Goal: Information Seeking & Learning: Learn about a topic

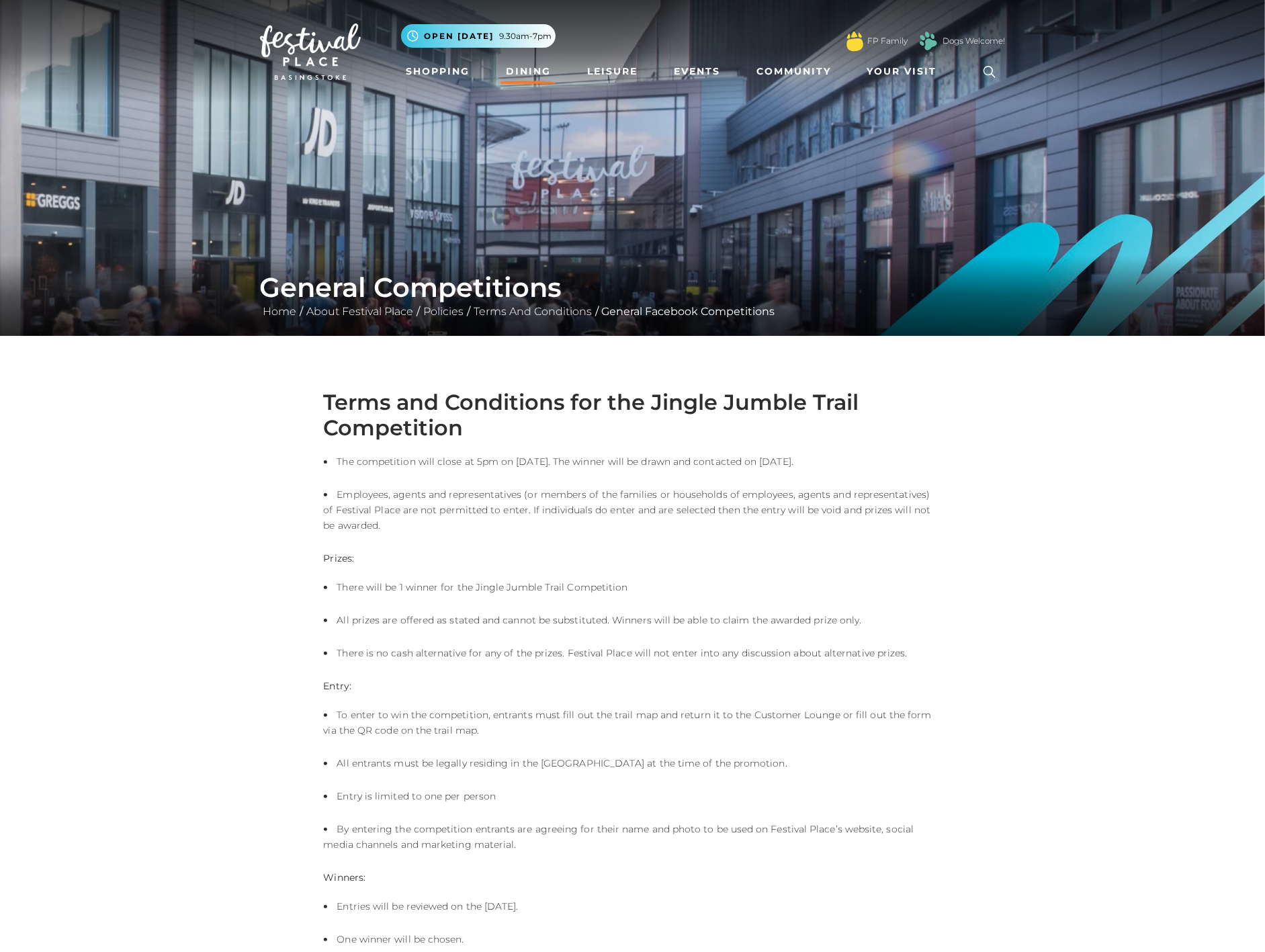
click at [524, 68] on link "Dining" at bounding box center [528, 71] width 56 height 25
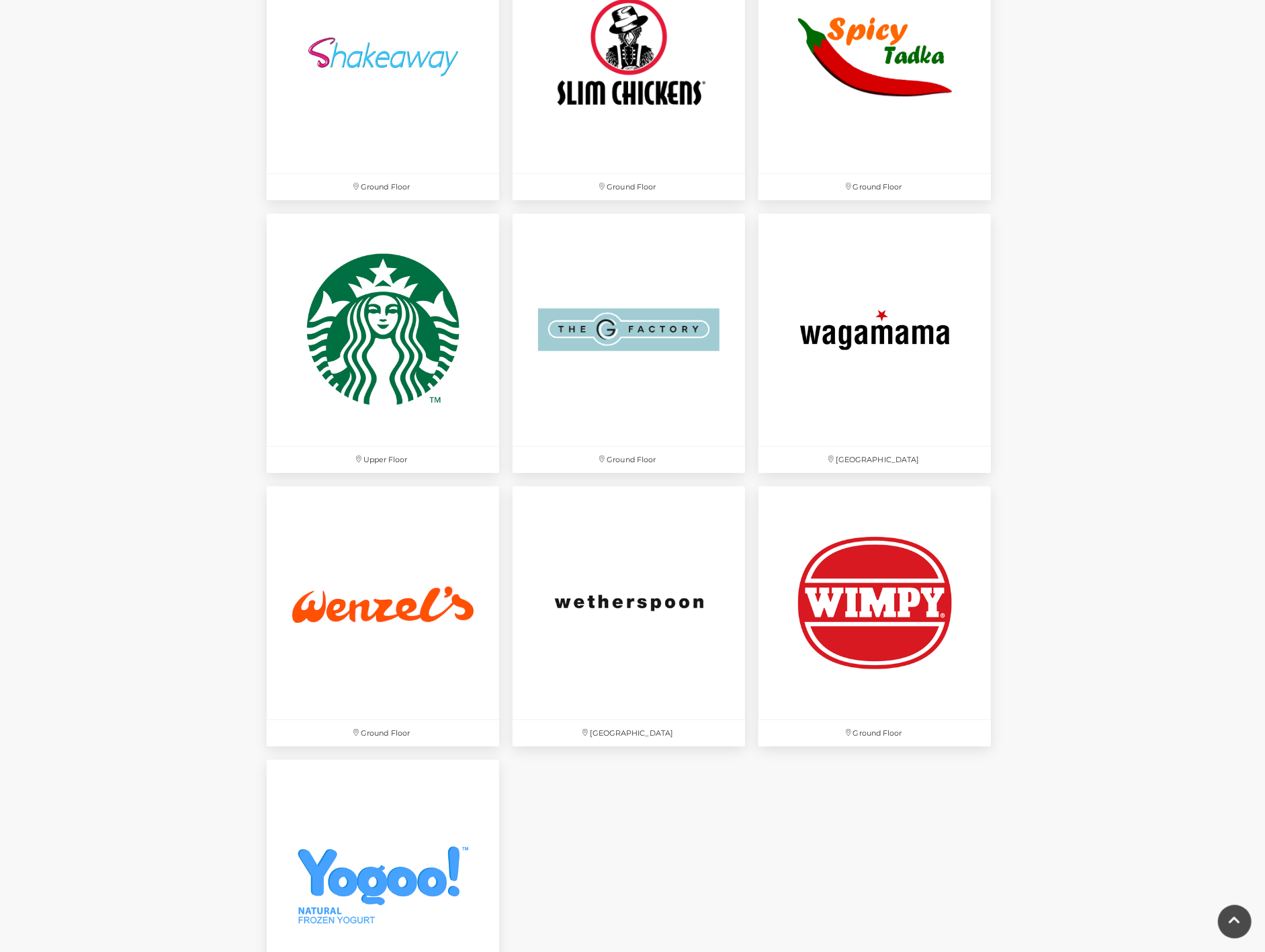
scroll to position [4398, 0]
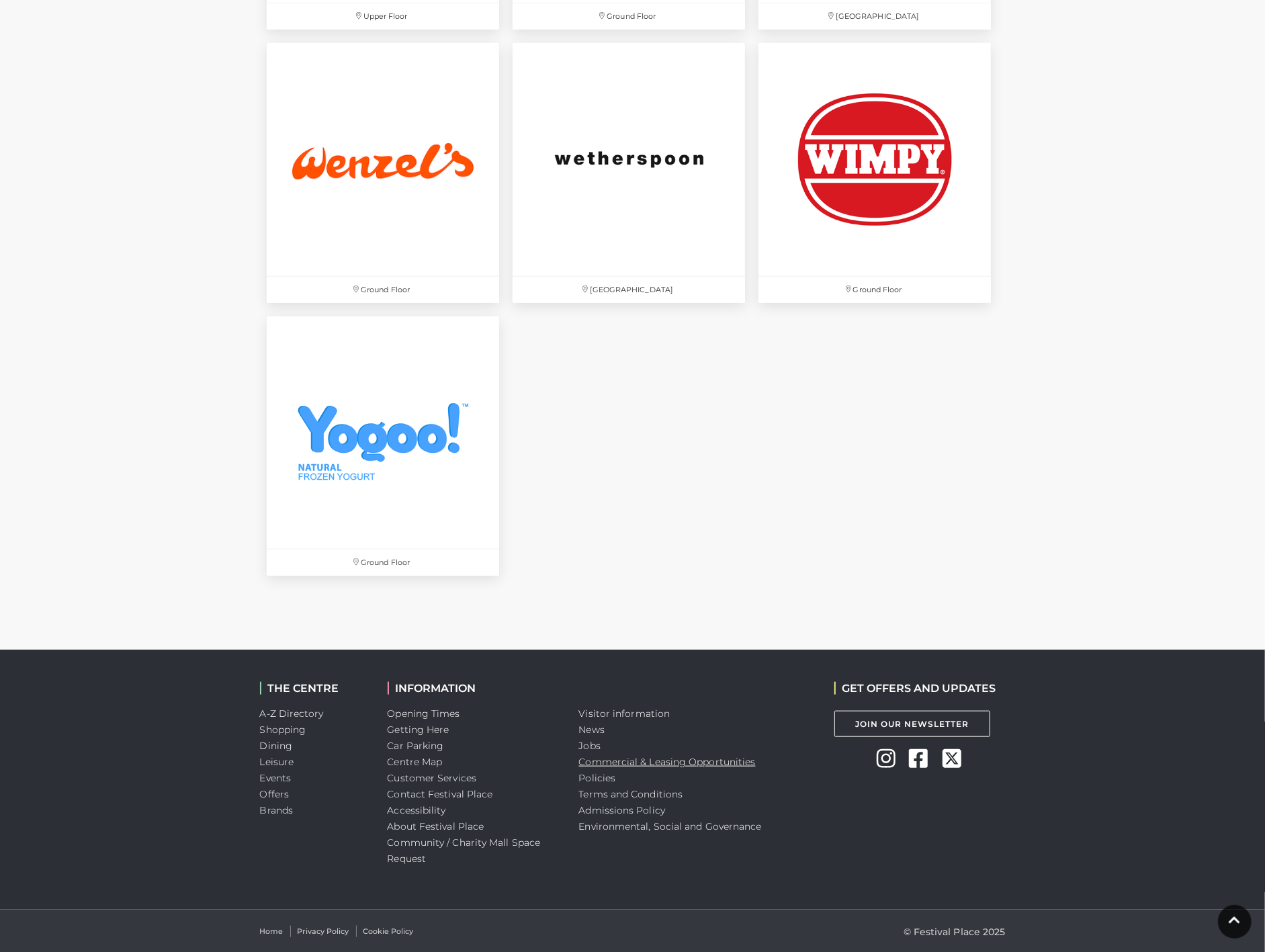
click at [613, 758] on link "Commercial & Leasing Opportunities" at bounding box center [667, 761] width 177 height 12
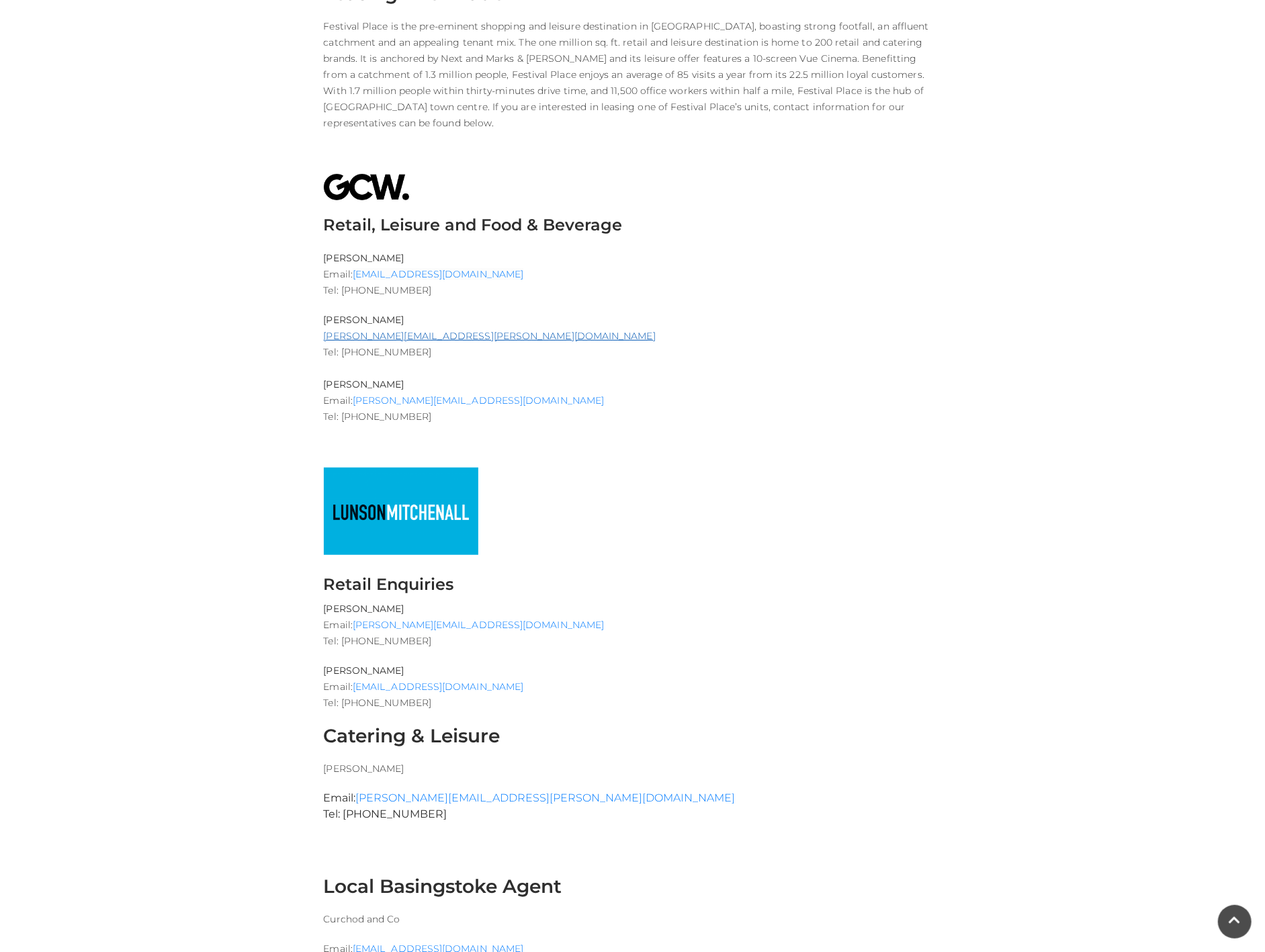
scroll to position [522, 0]
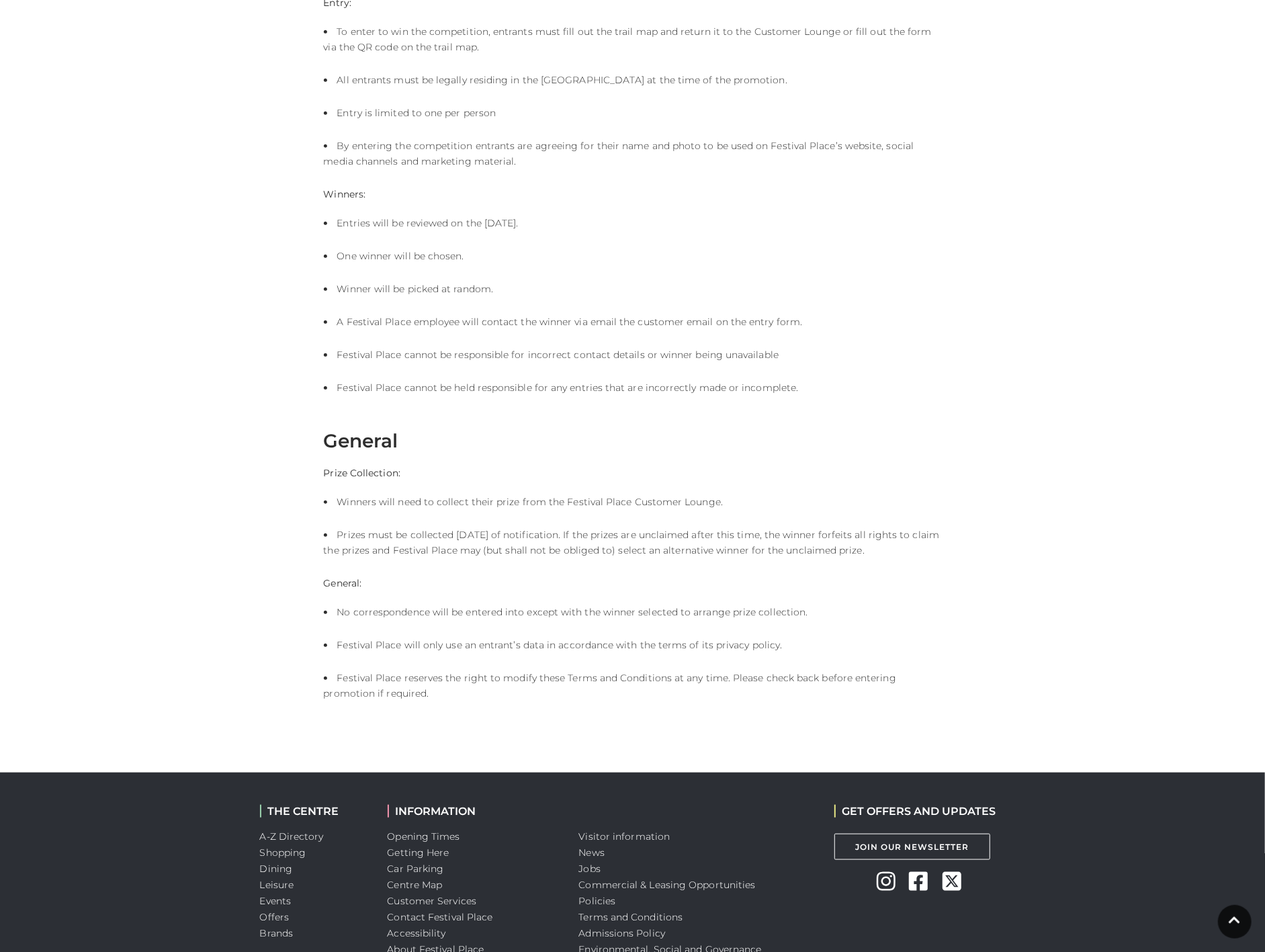
scroll to position [807, 0]
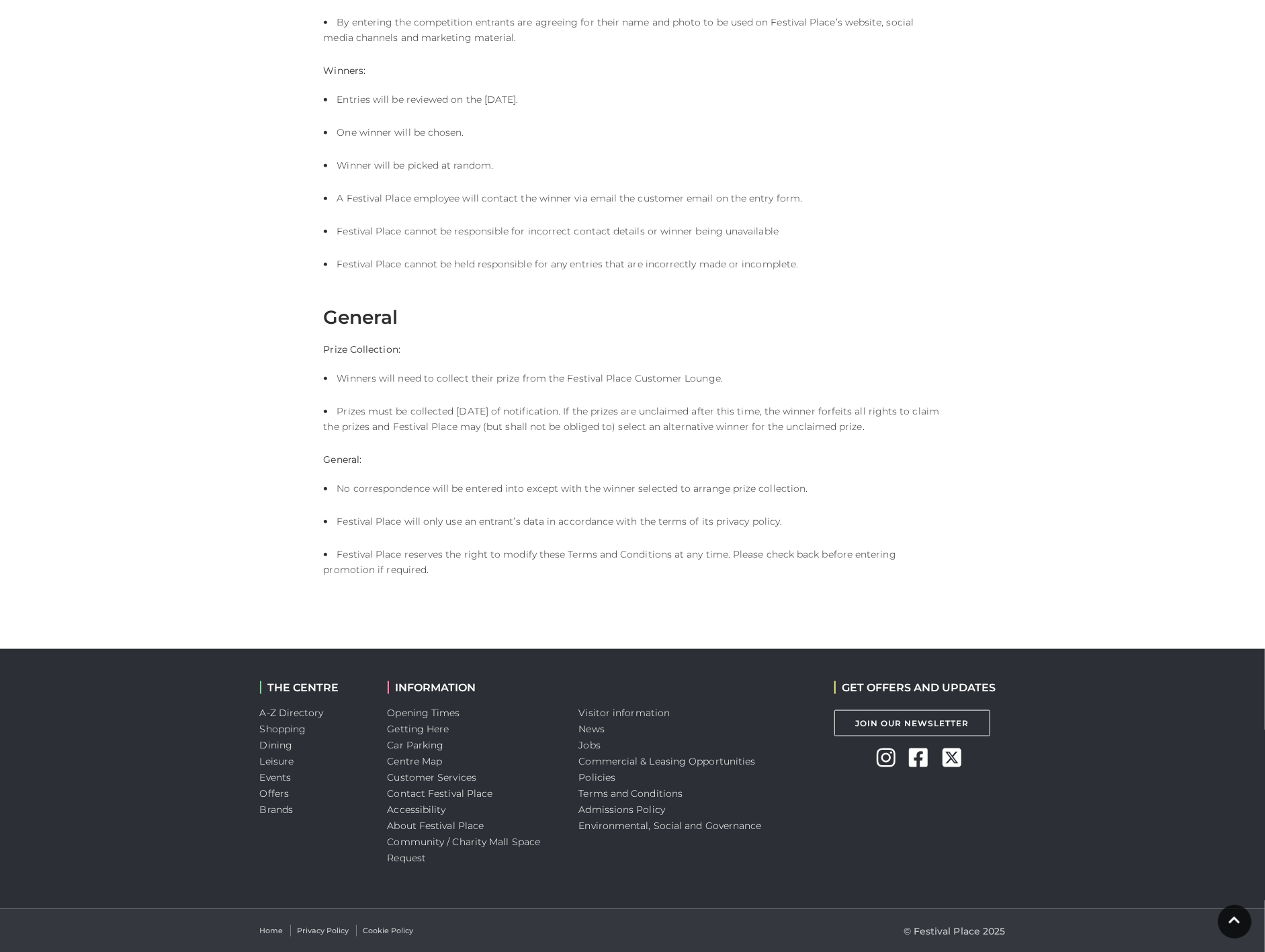
click at [655, 753] on li "Commercial & Leasing Opportunities" at bounding box center [696, 761] width 235 height 16
click at [655, 759] on link "Commercial & Leasing Opportunities" at bounding box center [667, 761] width 177 height 12
